Goal: Find contact information: Find contact information

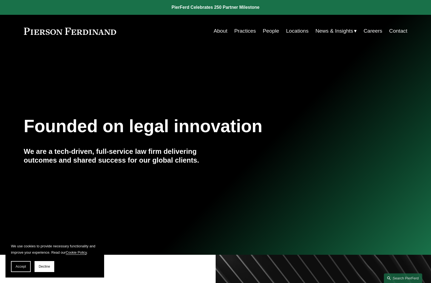
click at [401, 33] on link "Contact" at bounding box center [398, 31] width 18 height 10
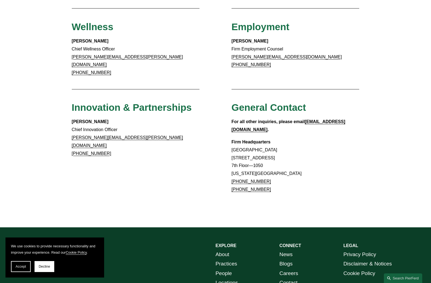
scroll to position [446, 0]
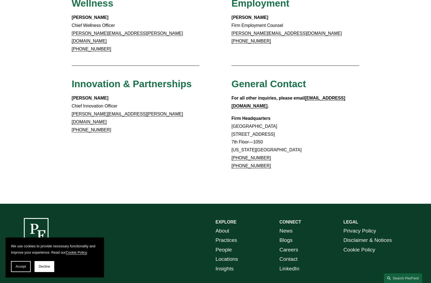
click at [289, 245] on link "Careers" at bounding box center [289, 250] width 19 height 10
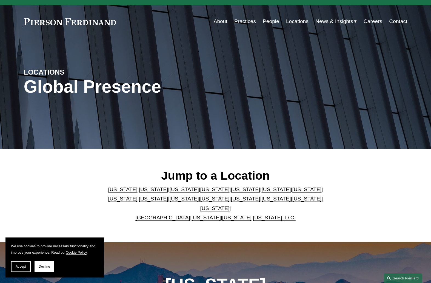
scroll to position [10, 0]
click at [24, 266] on span "Accept" at bounding box center [21, 267] width 10 height 4
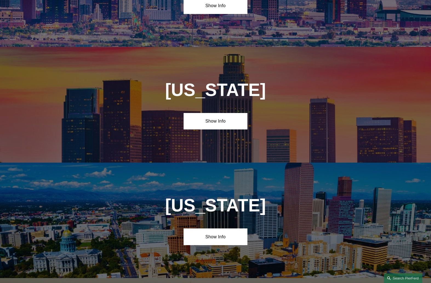
scroll to position [50, 0]
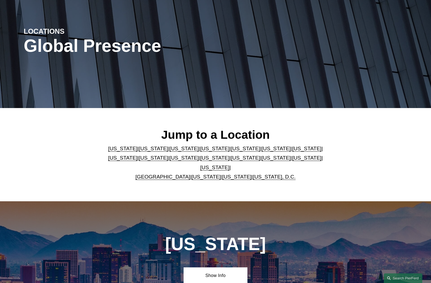
click at [292, 151] on link "Illinois" at bounding box center [306, 149] width 29 height 6
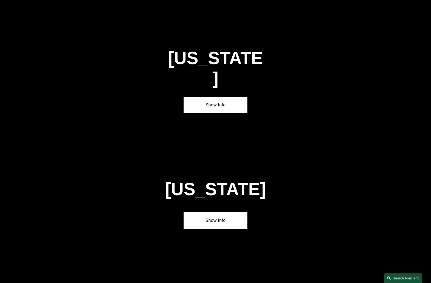
scroll to position [945, 0]
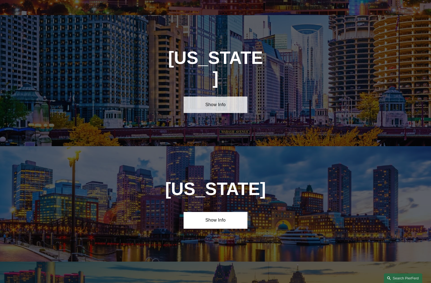
click at [231, 97] on link "Show Info" at bounding box center [216, 105] width 64 height 16
